Goal: Find contact information: Find contact information

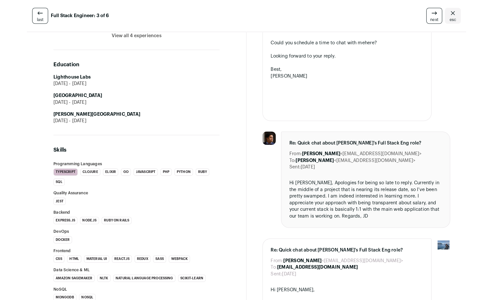
scroll to position [314, 0]
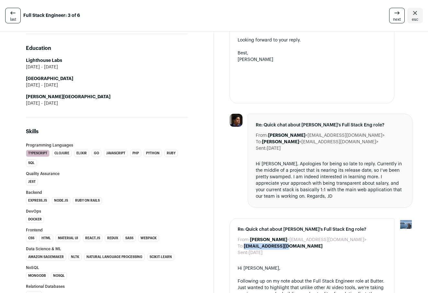
drag, startPoint x: 293, startPoint y: 241, endPoint x: 246, endPoint y: 239, distance: 46.7
click at [246, 243] on div "To: [EMAIL_ADDRESS][DOMAIN_NAME]" at bounding box center [312, 246] width 149 height 6
copy b "[EMAIL_ADDRESS][DOMAIN_NAME]"
